Goal: Information Seeking & Learning: Learn about a topic

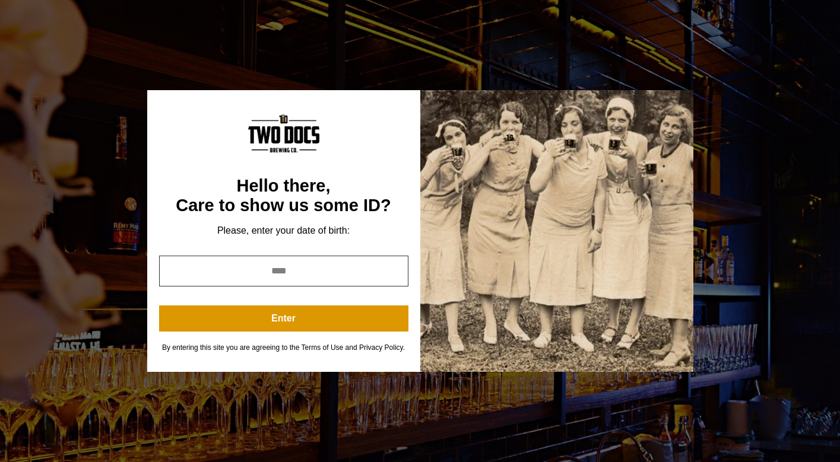
click at [318, 276] on input "year" at bounding box center [283, 271] width 249 height 31
click at [395, 267] on input "*" at bounding box center [283, 271] width 249 height 31
type input "****"
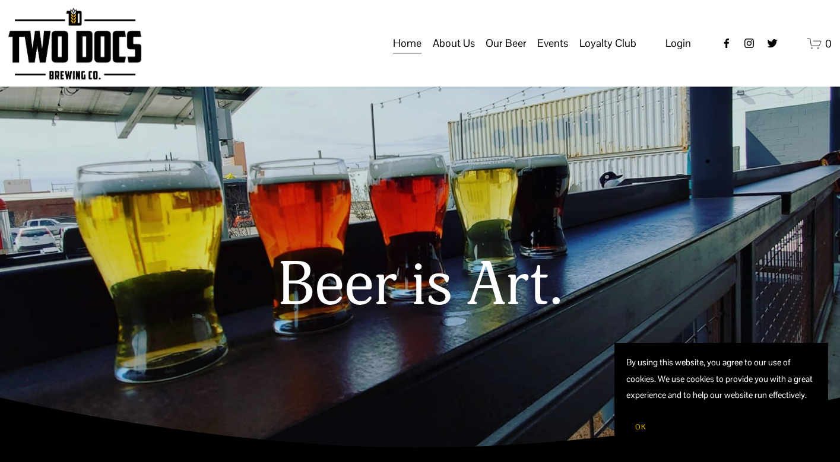
click at [642, 425] on span "OK" at bounding box center [640, 427] width 11 height 9
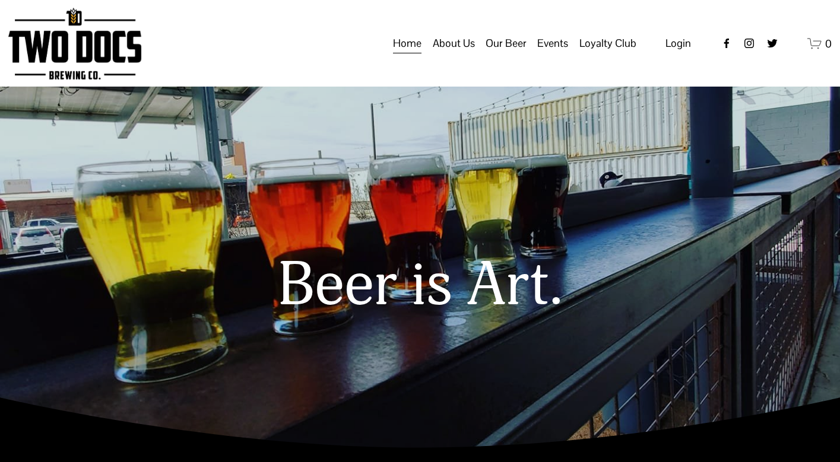
click at [555, 53] on span "Events" at bounding box center [552, 43] width 31 height 20
click at [0, 0] on span "Calendar" at bounding box center [0, 0] width 0 height 0
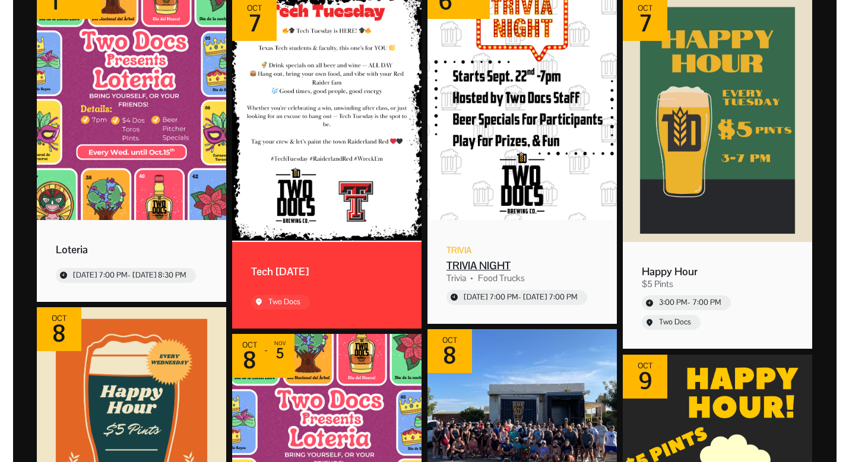
scroll to position [594, 0]
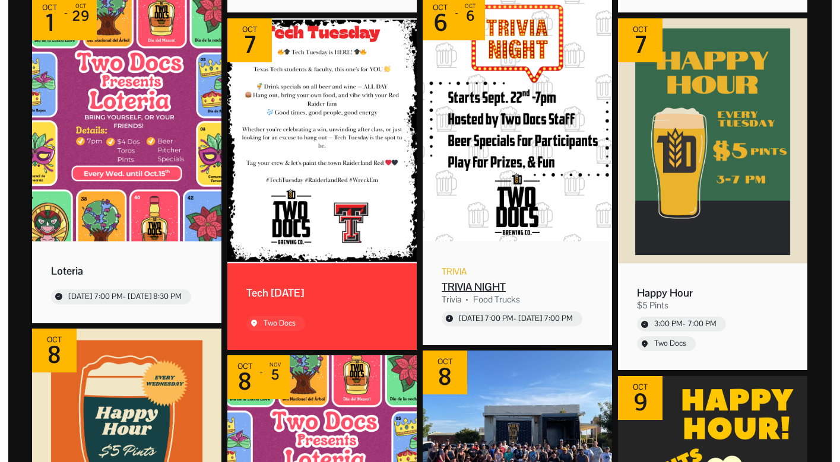
click at [474, 286] on div "TRIVIA NIGHT" at bounding box center [517, 287] width 151 height 14
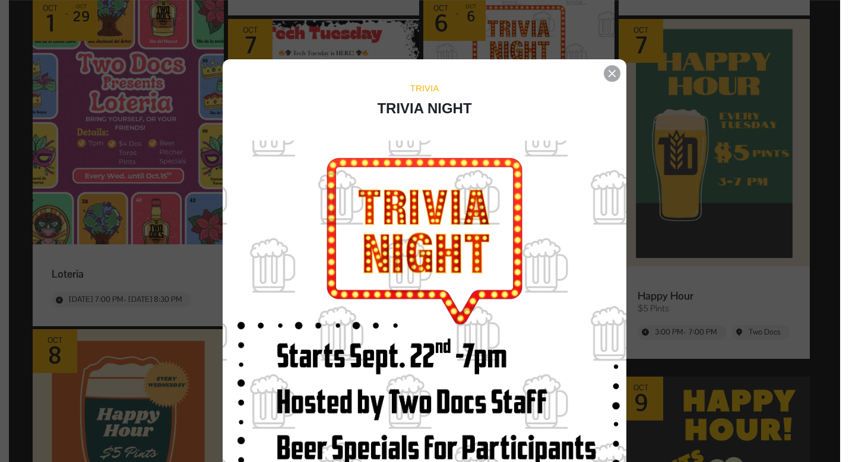
click at [609, 73] on icon "Event details popup" at bounding box center [612, 73] width 7 height 7
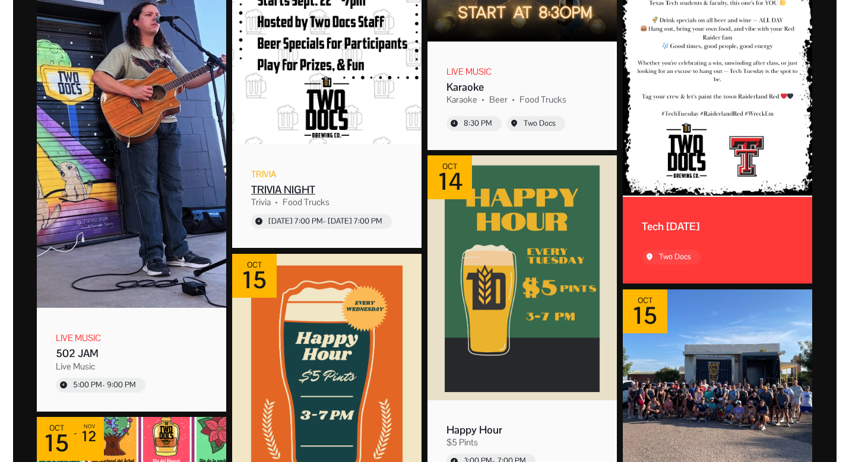
scroll to position [1306, 0]
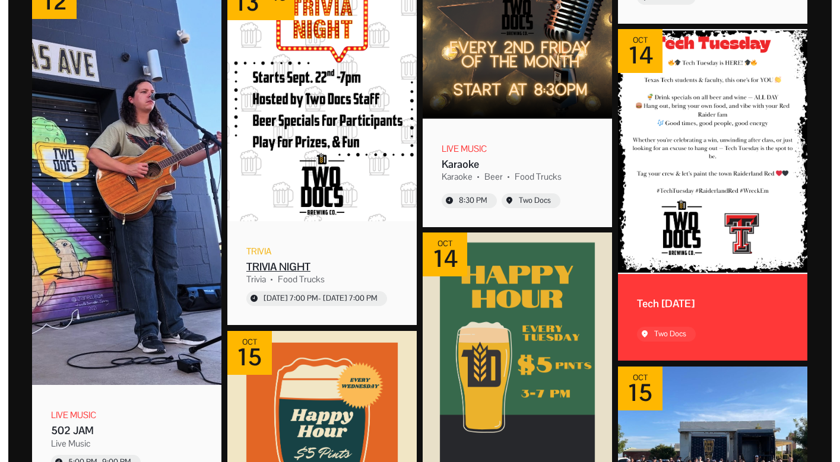
click at [365, 223] on div "Event: TRIVIA NIGHT" at bounding box center [321, 100] width 189 height 249
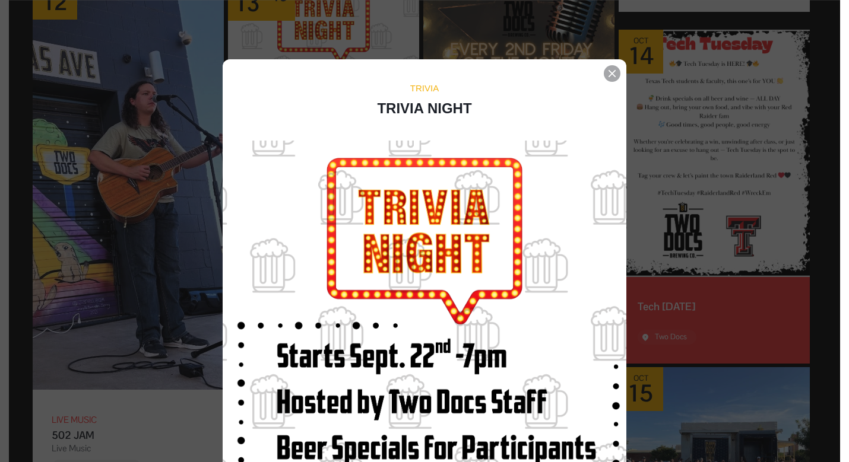
click at [610, 77] on icon "Event details popup" at bounding box center [612, 73] width 7 height 7
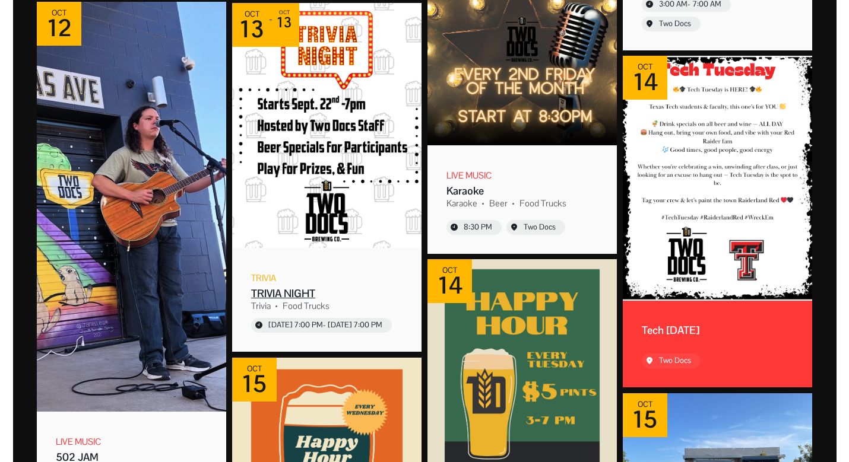
scroll to position [1306, 0]
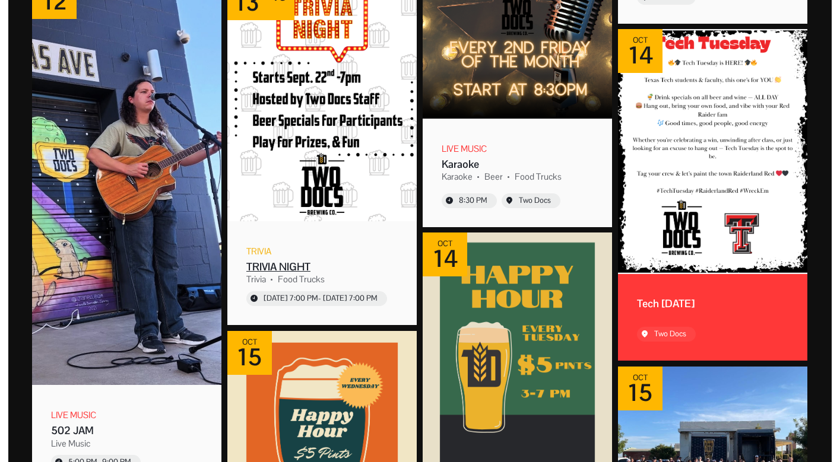
click at [339, 234] on div "Oct [DATE] Trivia TRIVIA NIGHT Trivia Food Trucks [DATE] 7:00 PM - [DATE] 7:00 …" at bounding box center [321, 150] width 189 height 349
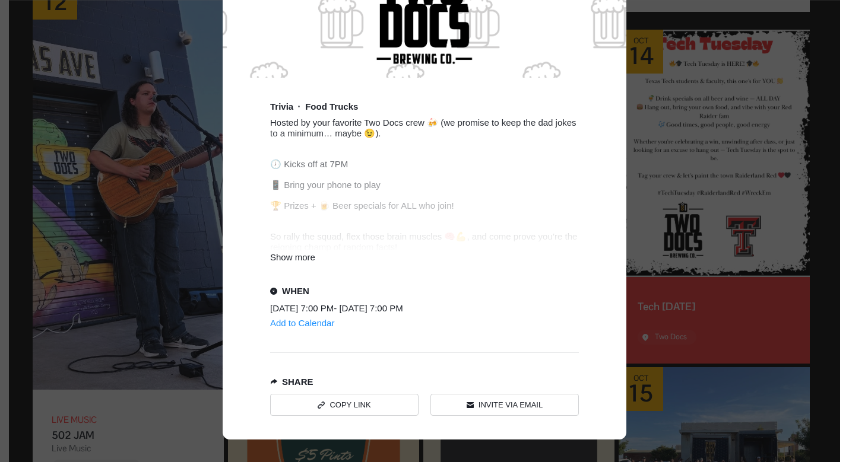
scroll to position [594, 0]
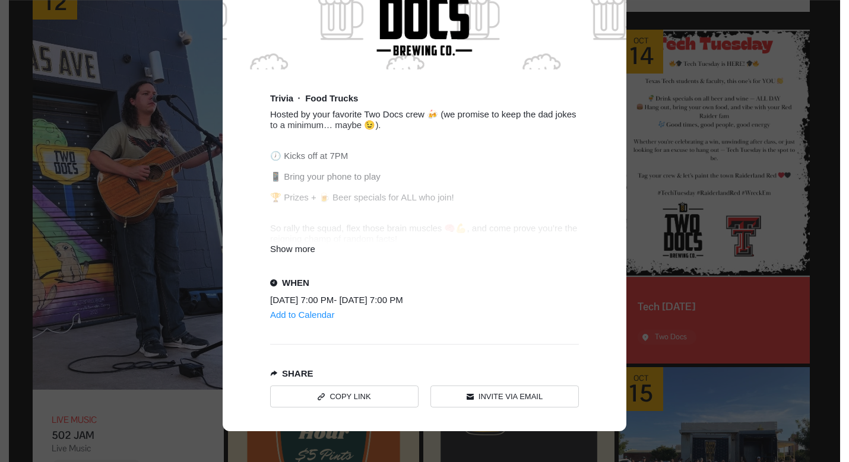
click at [290, 254] on div "Show more" at bounding box center [424, 249] width 309 height 10
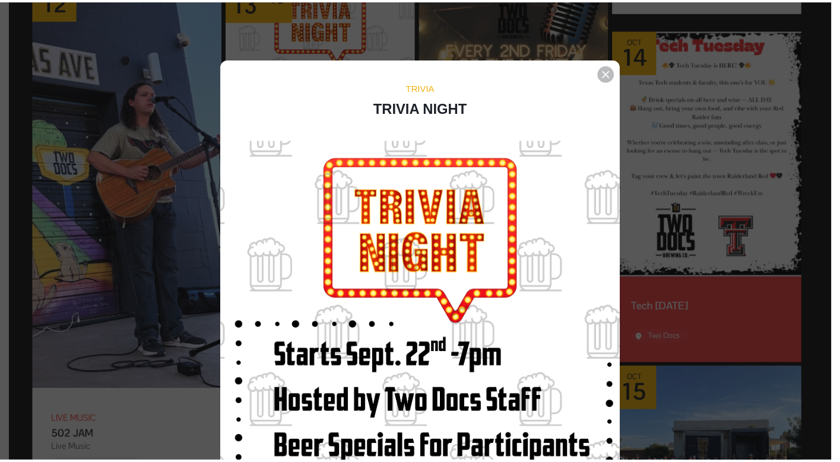
scroll to position [0, 0]
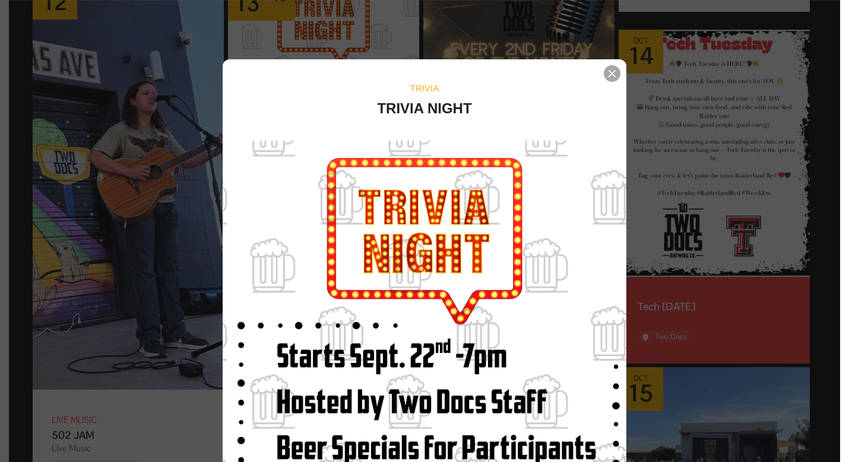
click at [610, 75] on icon "Event details popup" at bounding box center [612, 73] width 7 height 7
